Goal: Transaction & Acquisition: Purchase product/service

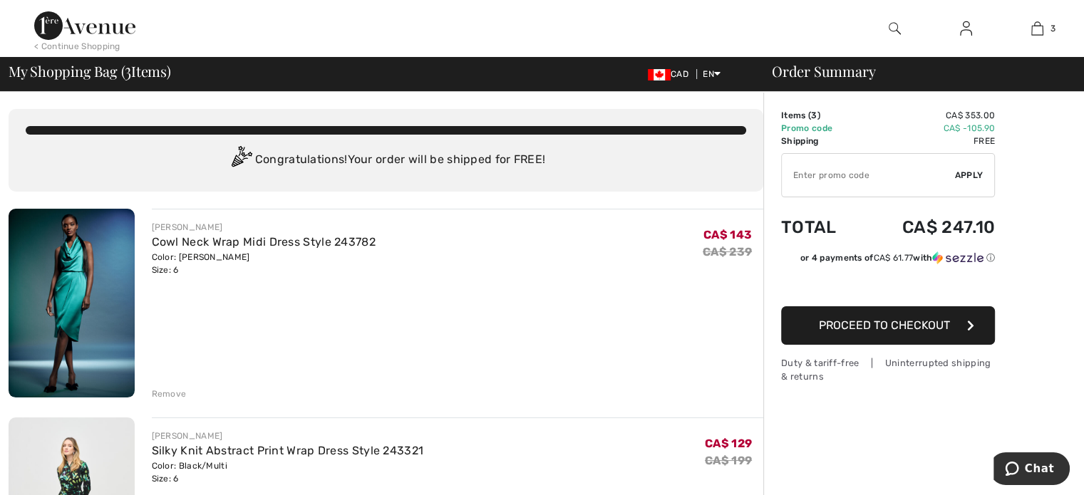
click at [110, 276] on img at bounding box center [72, 303] width 126 height 189
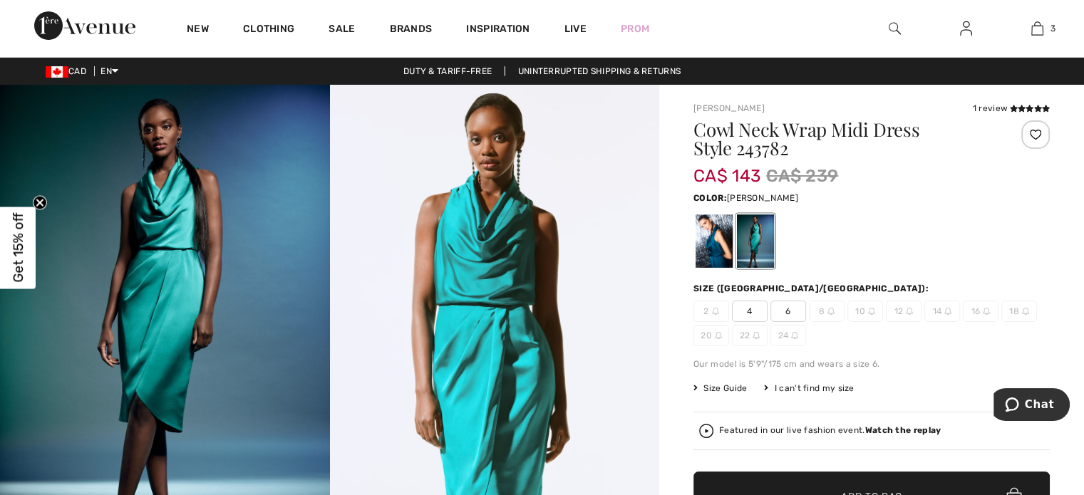
click at [224, 296] on img at bounding box center [165, 332] width 330 height 494
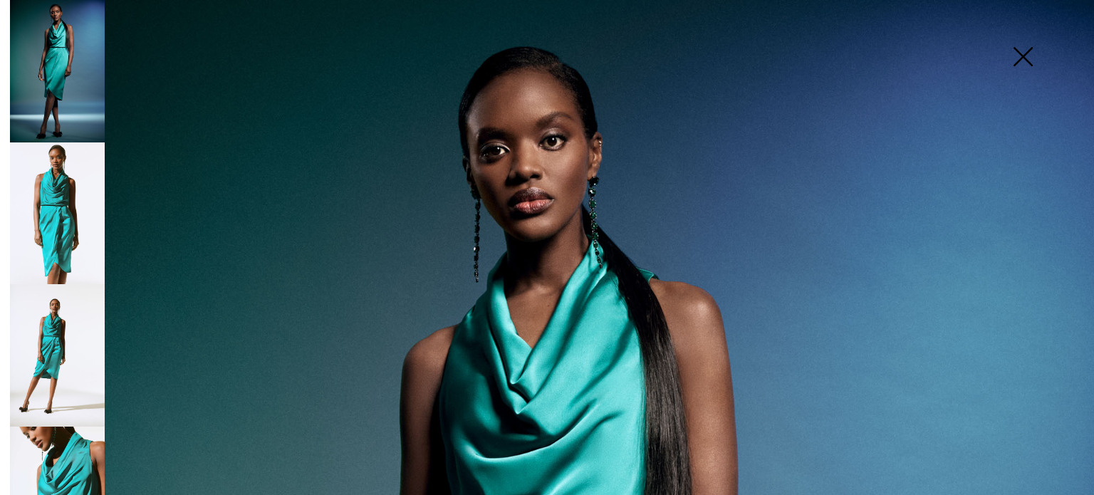
click at [53, 233] on img at bounding box center [57, 213] width 95 height 142
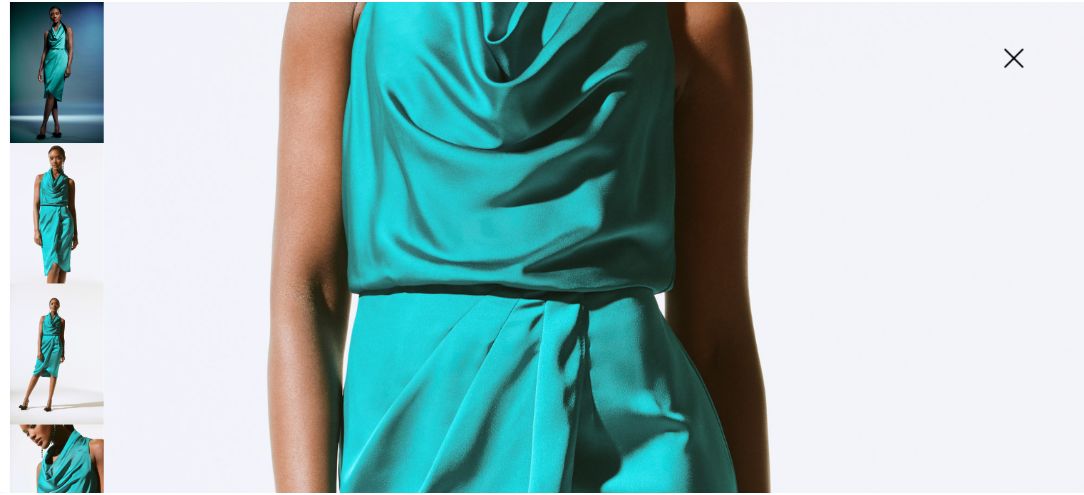
scroll to position [499, 0]
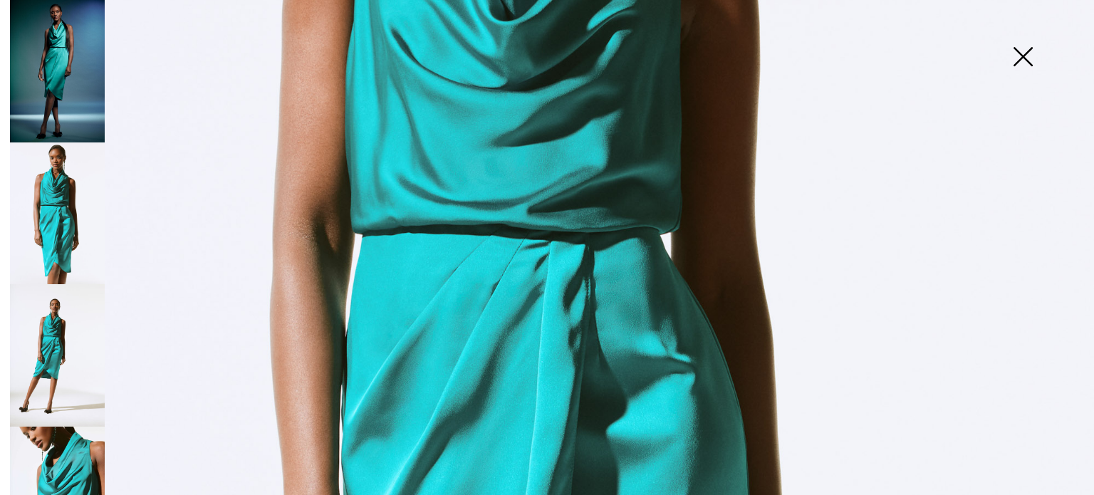
click at [1023, 64] on img at bounding box center [1023, 57] width 71 height 73
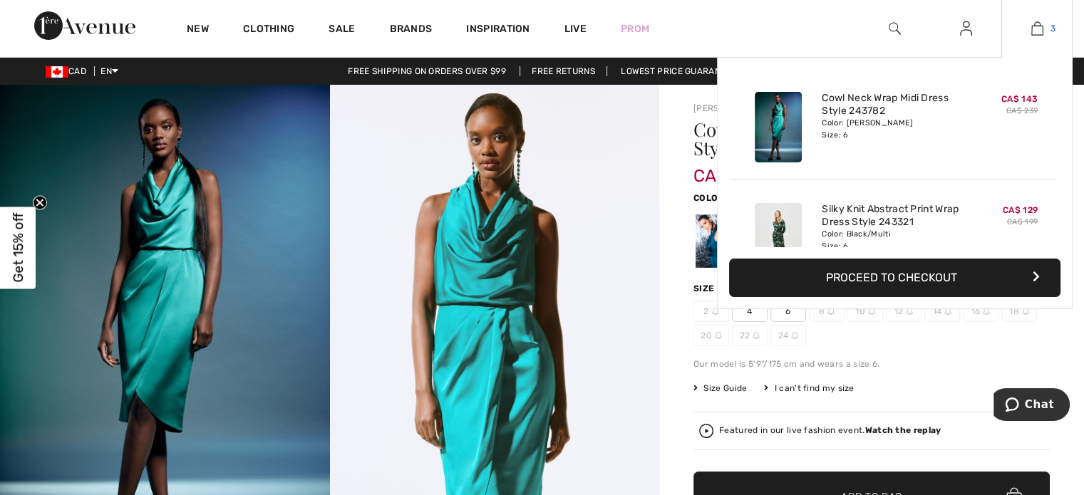
click at [1020, 31] on link "3" at bounding box center [1037, 28] width 70 height 17
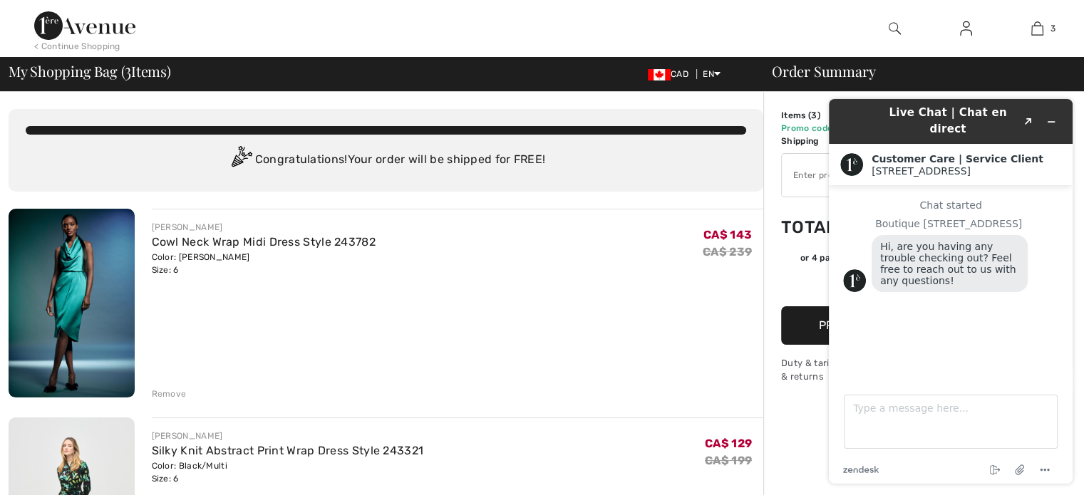
click at [98, 46] on div "< Continue Shopping" at bounding box center [77, 46] width 86 height 13
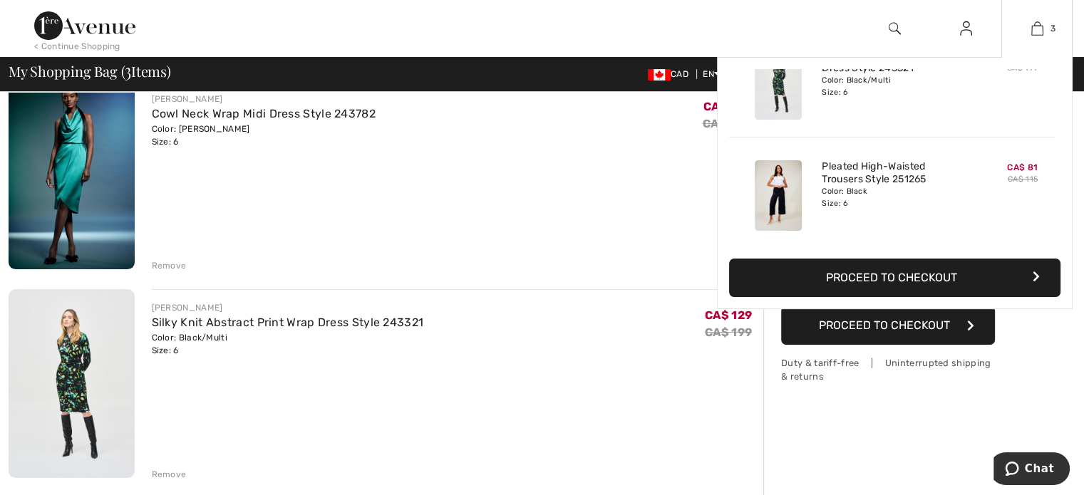
scroll to position [214, 0]
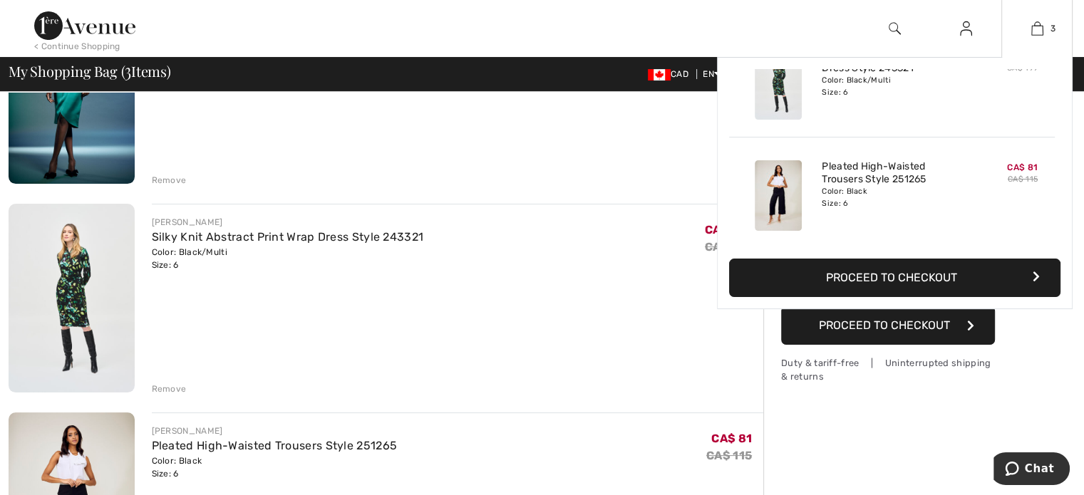
click at [954, 270] on button "Proceed to Checkout" at bounding box center [894, 278] width 331 height 38
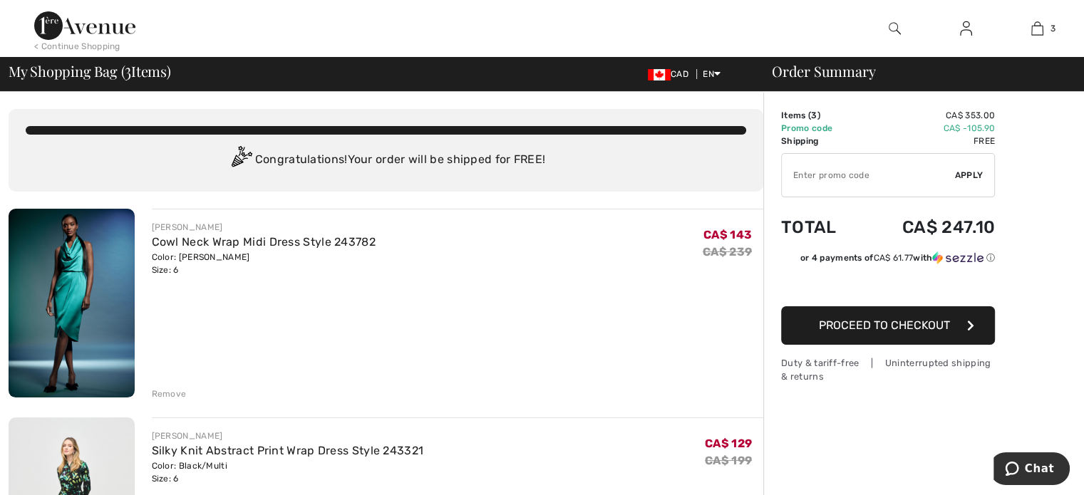
drag, startPoint x: 229, startPoint y: 224, endPoint x: 151, endPoint y: 221, distance: 77.7
click at [152, 221] on div "[PERSON_NAME]" at bounding box center [264, 227] width 224 height 13
copy div "[PERSON_NAME]"
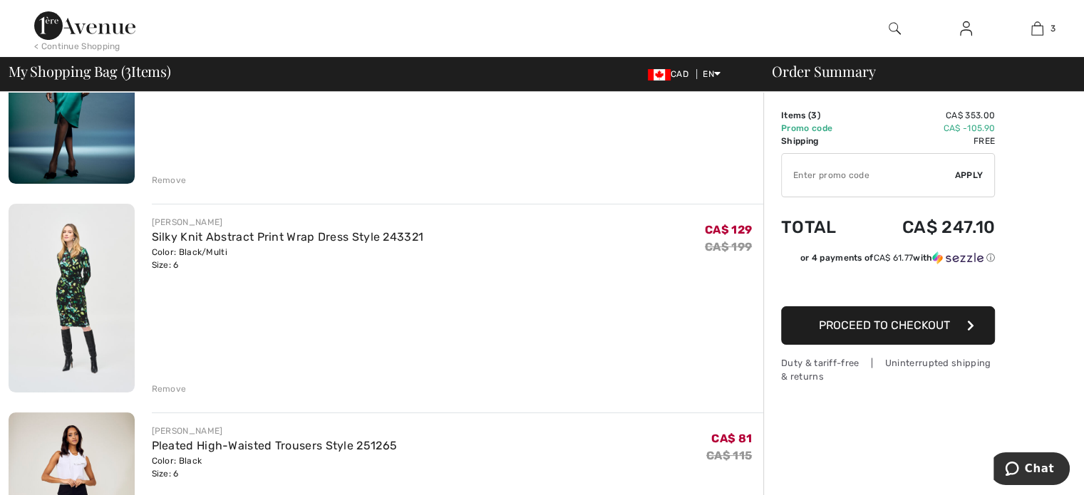
click at [992, 170] on div "✔ Apply Remove" at bounding box center [888, 175] width 214 height 44
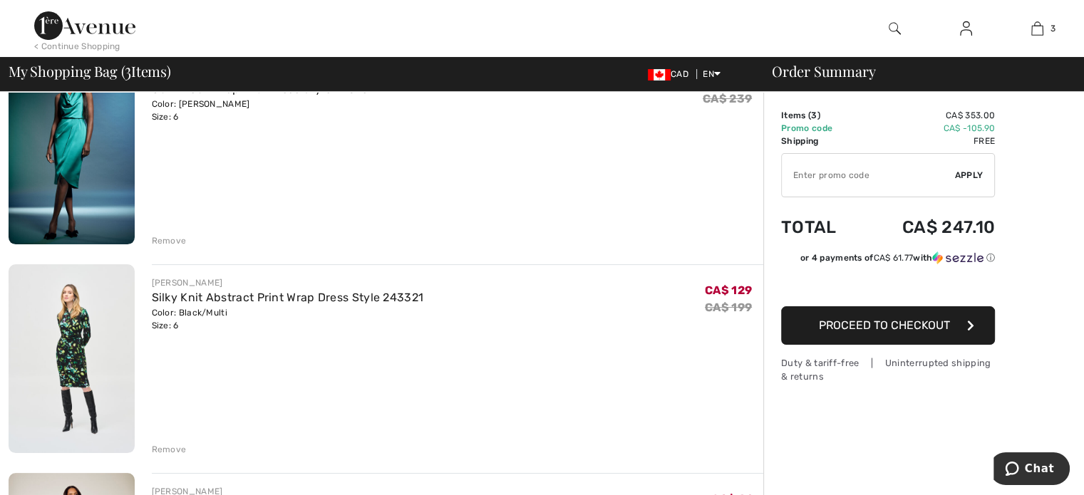
scroll to position [71, 0]
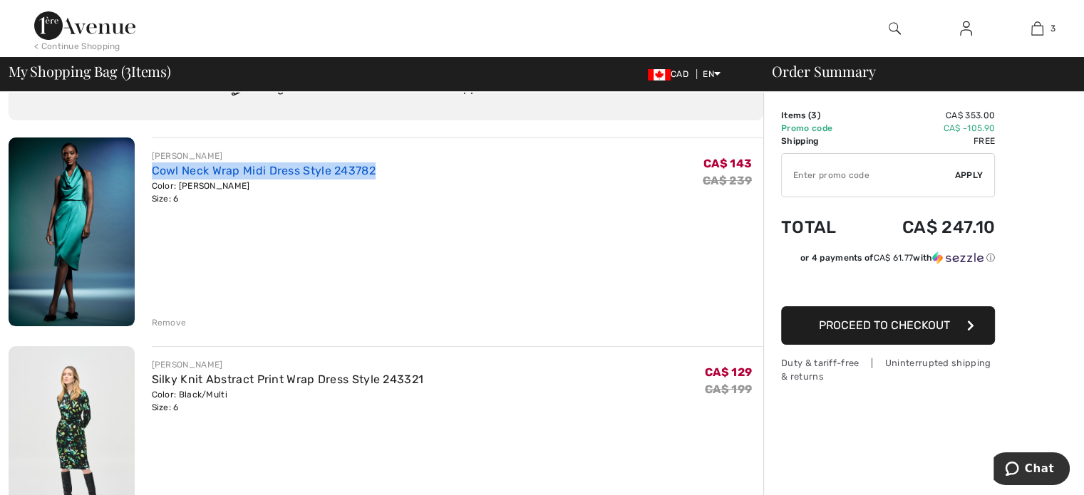
drag, startPoint x: 400, startPoint y: 171, endPoint x: 152, endPoint y: 167, distance: 248.0
click at [152, 167] on div "[PERSON_NAME] Cowl Neck Wrap Midi Dress Style 243782 Color: Jade stone Size: 6 …" at bounding box center [458, 178] width 612 height 56
copy link "Cowl Neck Wrap Midi Dress Style 243782"
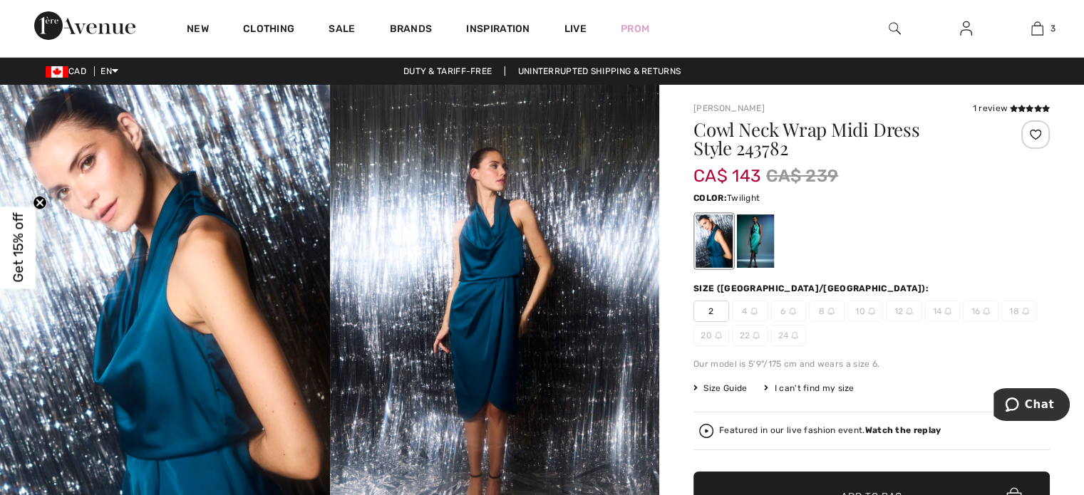
click at [510, 353] on img at bounding box center [495, 332] width 330 height 494
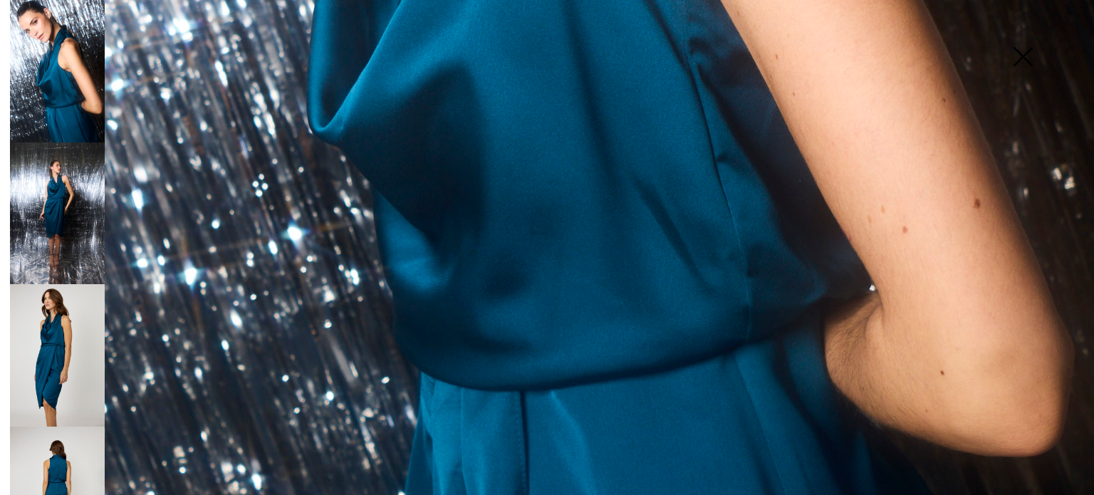
scroll to position [1130, 0]
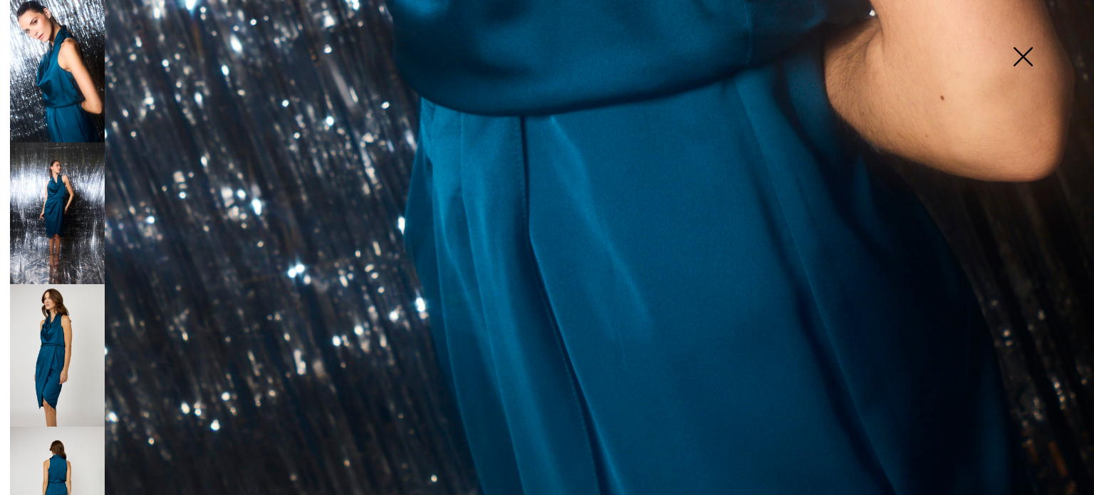
click at [55, 325] on img at bounding box center [57, 355] width 95 height 142
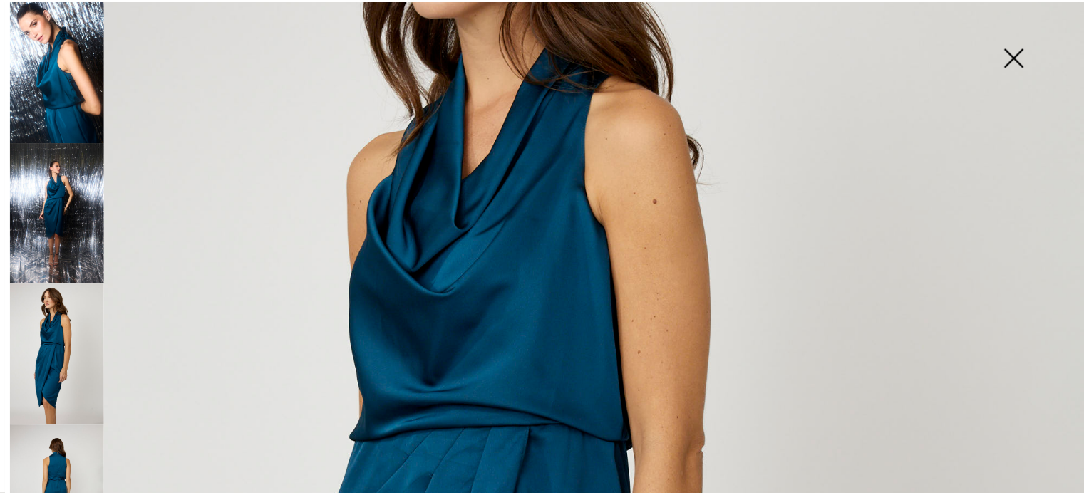
scroll to position [275, 0]
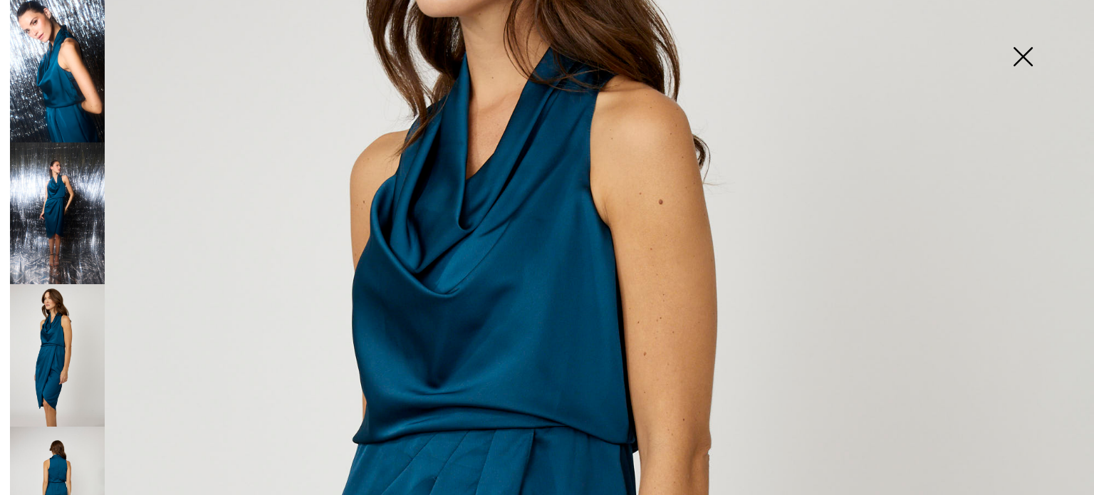
click at [1030, 62] on img at bounding box center [1023, 57] width 71 height 73
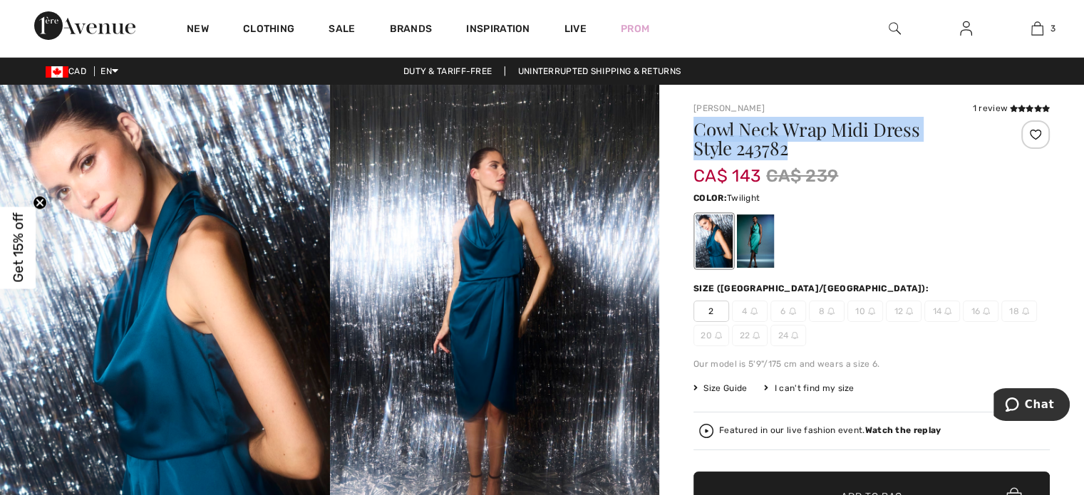
drag, startPoint x: 803, startPoint y: 150, endPoint x: 683, endPoint y: 134, distance: 120.7
copy h1 "Cowl Neck Wrap Midi Dress Style 243782"
